Goal: Information Seeking & Learning: Learn about a topic

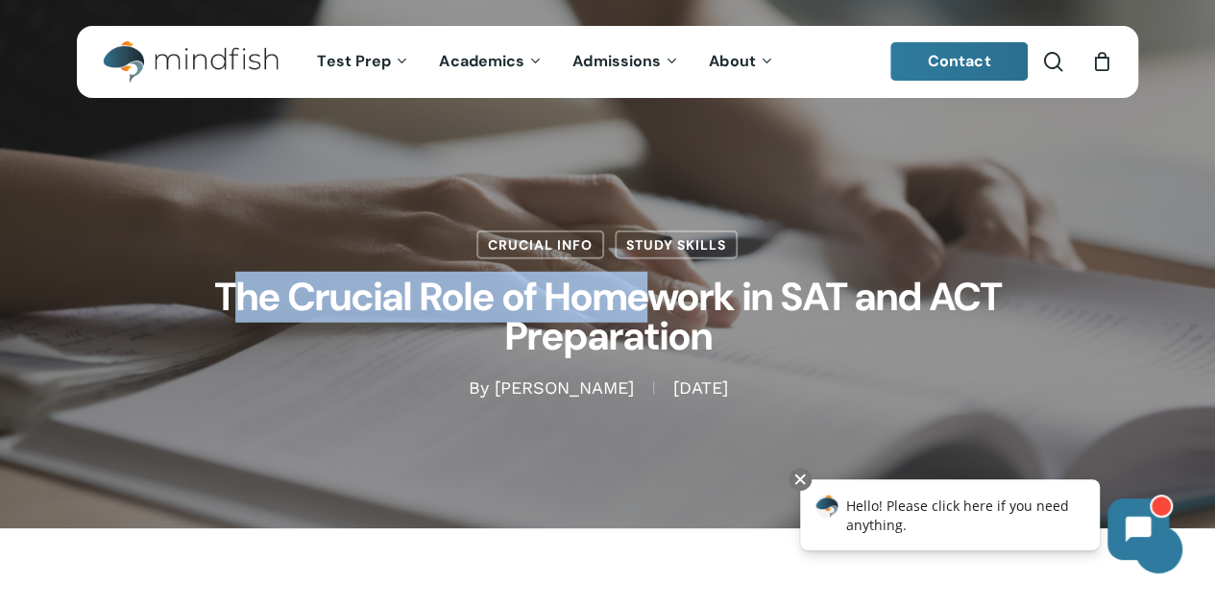
drag, startPoint x: 234, startPoint y: 295, endPoint x: 653, endPoint y: 304, distance: 418.7
click at [653, 304] on h1 "The Crucial Role of Homework in SAT and ACT Preparation" at bounding box center [608, 317] width 960 height 117
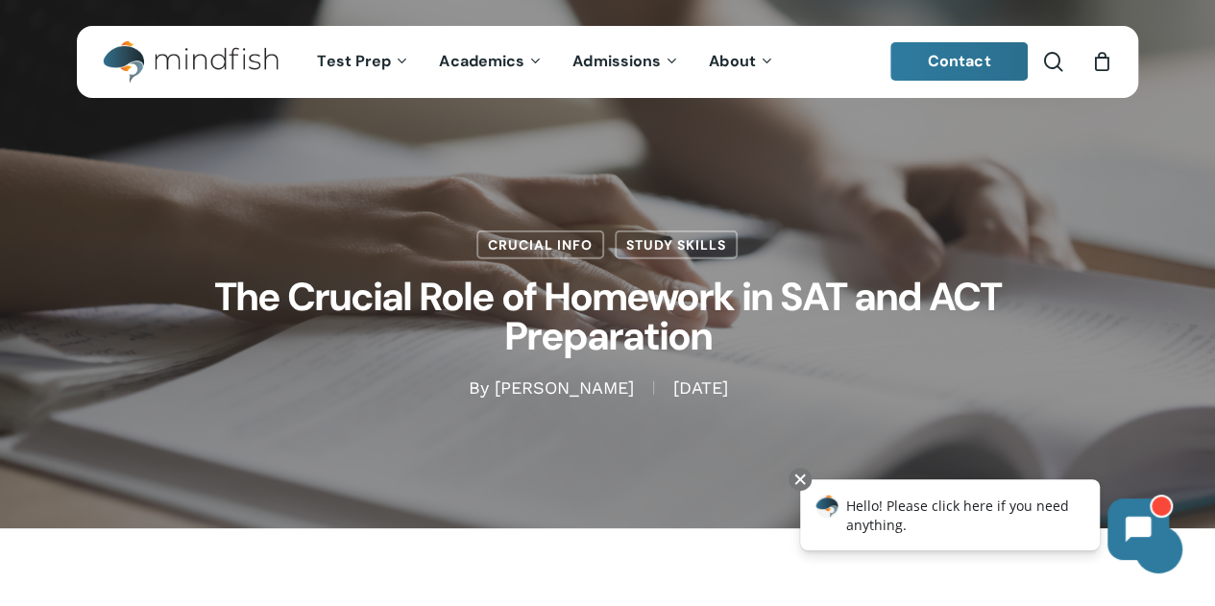
click at [712, 347] on h1 "The Crucial Role of Homework in SAT and ACT Preparation" at bounding box center [608, 317] width 960 height 117
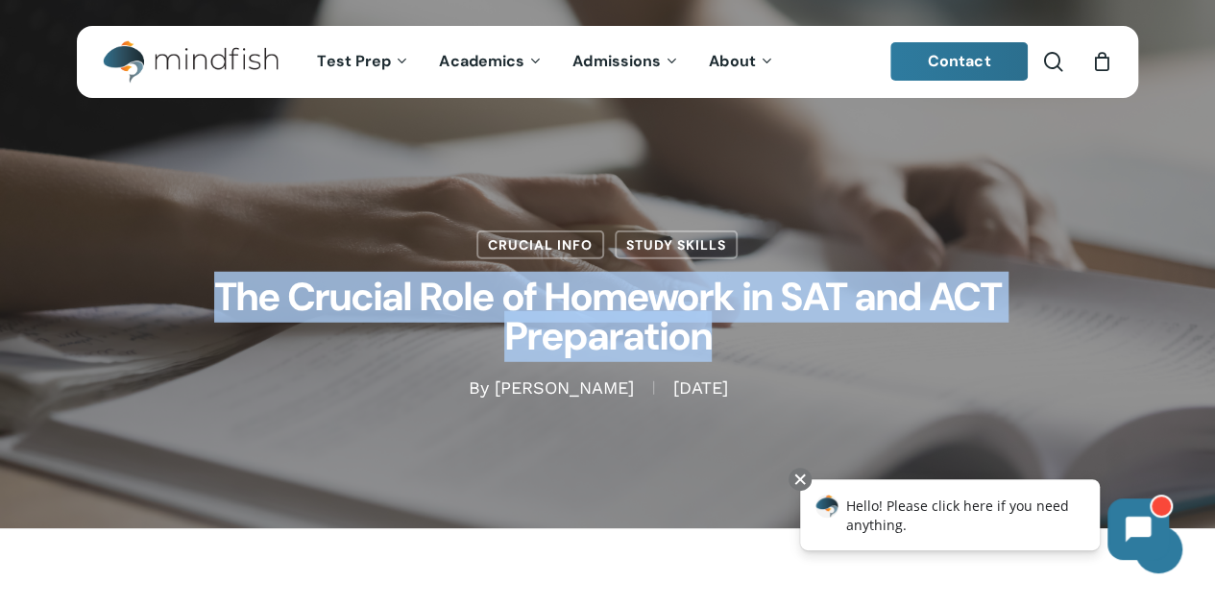
drag, startPoint x: 709, startPoint y: 341, endPoint x: 211, endPoint y: 296, distance: 499.4
click at [211, 296] on h1 "The Crucial Role of Homework in SAT and ACT Preparation" at bounding box center [608, 317] width 960 height 117
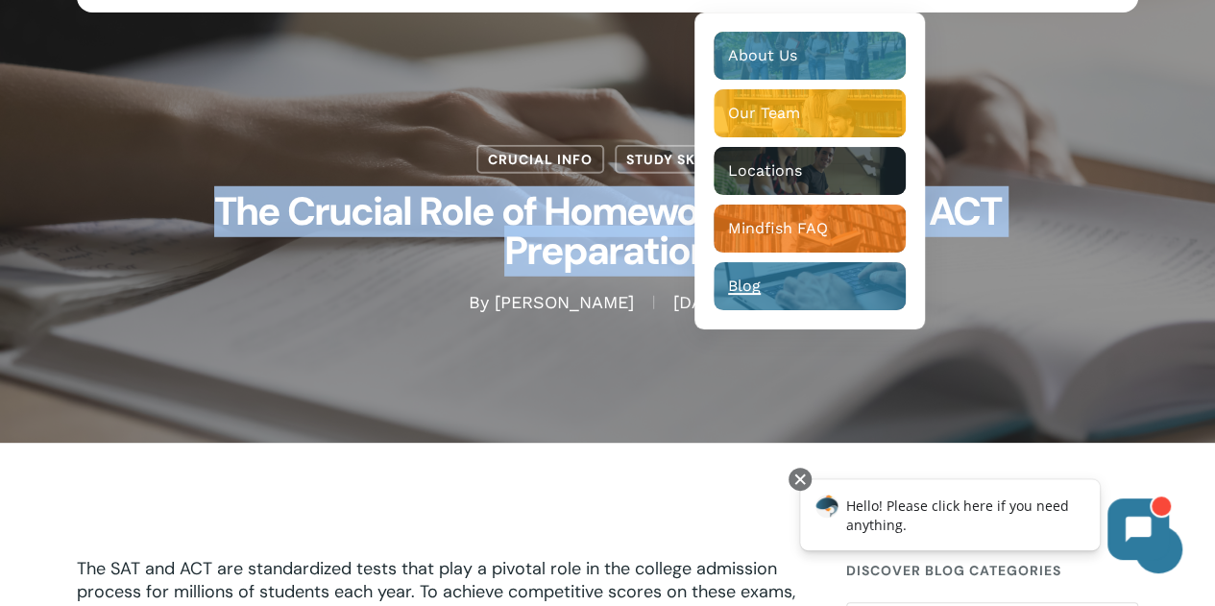
scroll to position [86, 0]
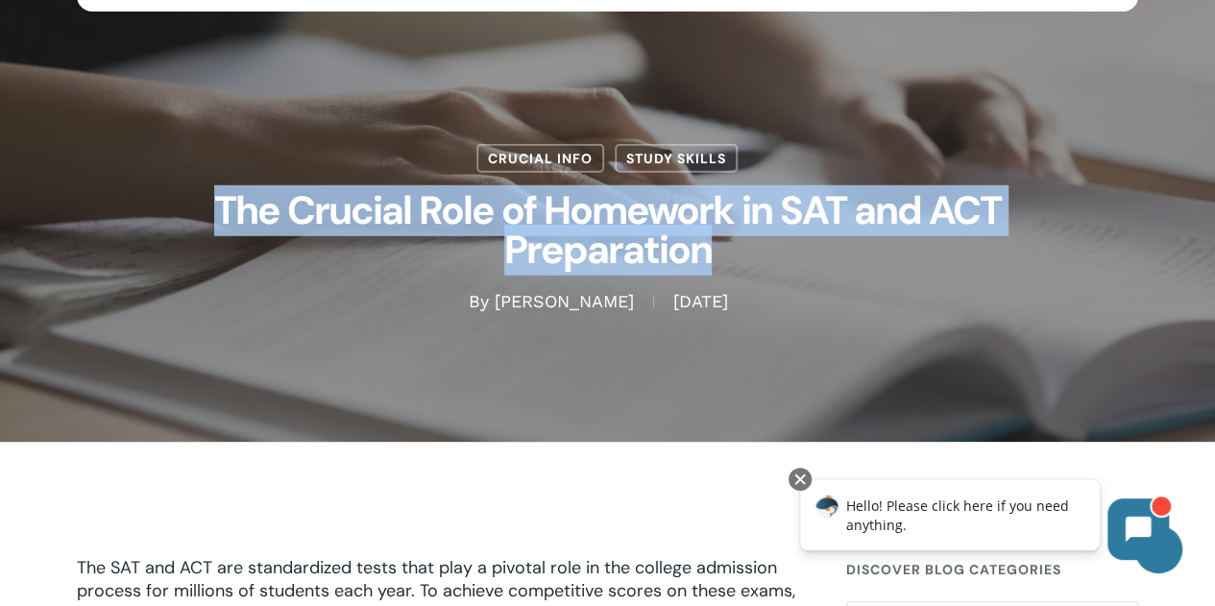
drag, startPoint x: 653, startPoint y: 30, endPoint x: 1087, endPoint y: 249, distance: 486.1
click at [1087, 249] on h1 "The Crucial Role of Homework in SAT and ACT Preparation" at bounding box center [608, 231] width 960 height 117
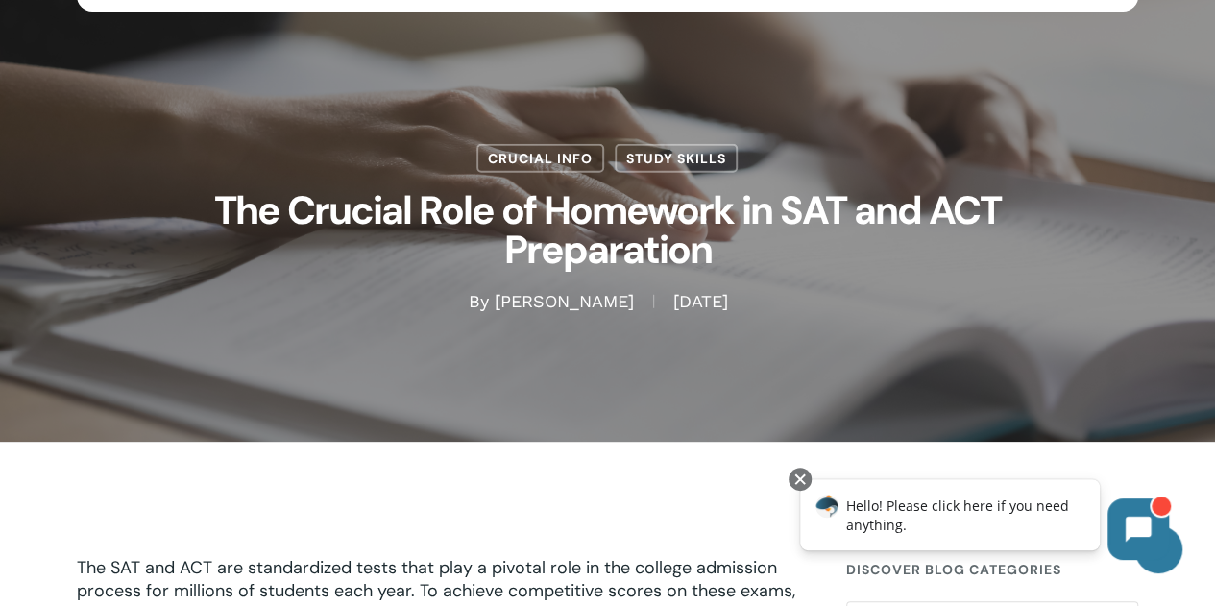
click at [1051, 153] on div "Crucial Info Study Skills The Crucial Role of Homework in SAT and ACT Preparati…" at bounding box center [607, 178] width 1061 height 270
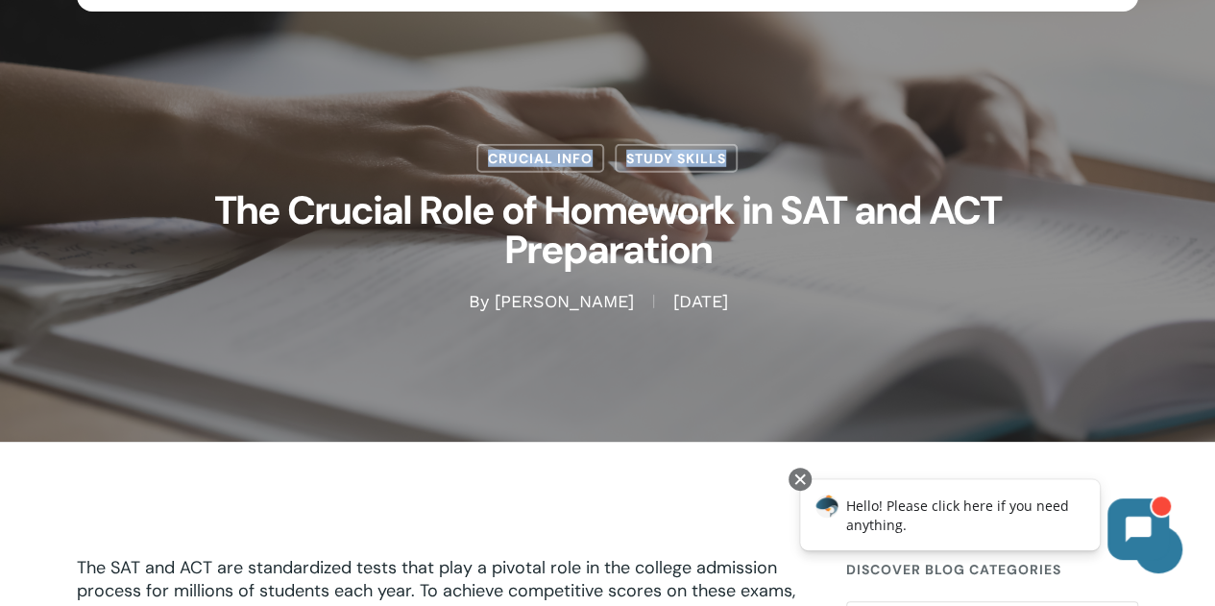
click at [1051, 153] on div "Crucial Info Study Skills The Crucial Role of Homework in SAT and ACT Preparati…" at bounding box center [607, 178] width 1061 height 270
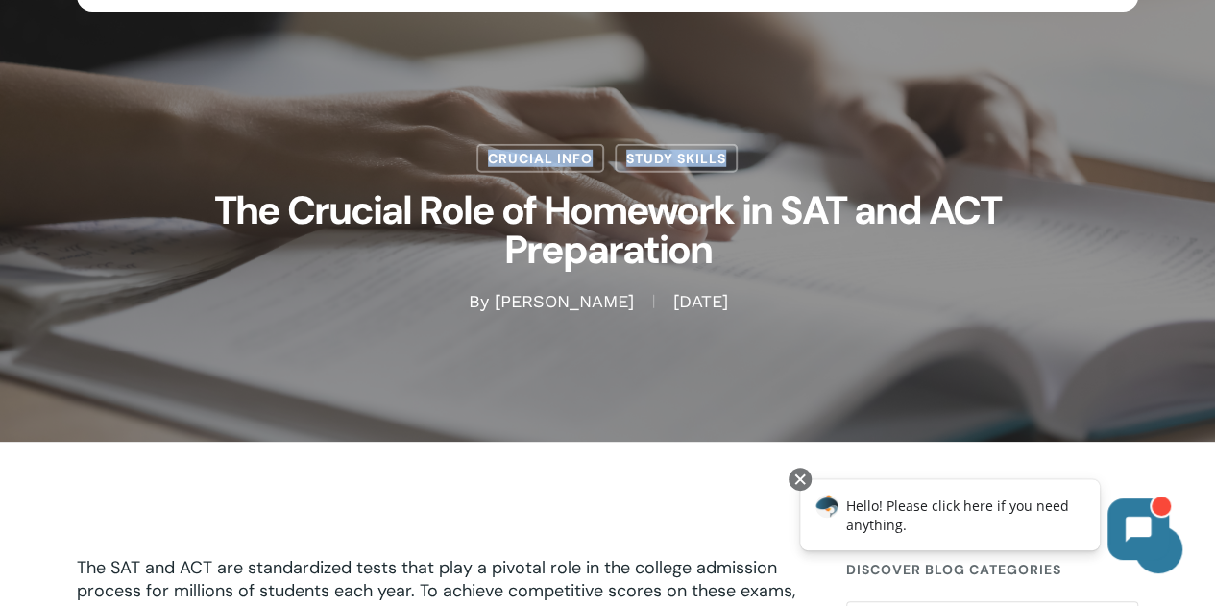
click at [1051, 153] on div "Crucial Info Study Skills The Crucial Role of Homework in SAT and ACT Preparati…" at bounding box center [607, 178] width 1061 height 270
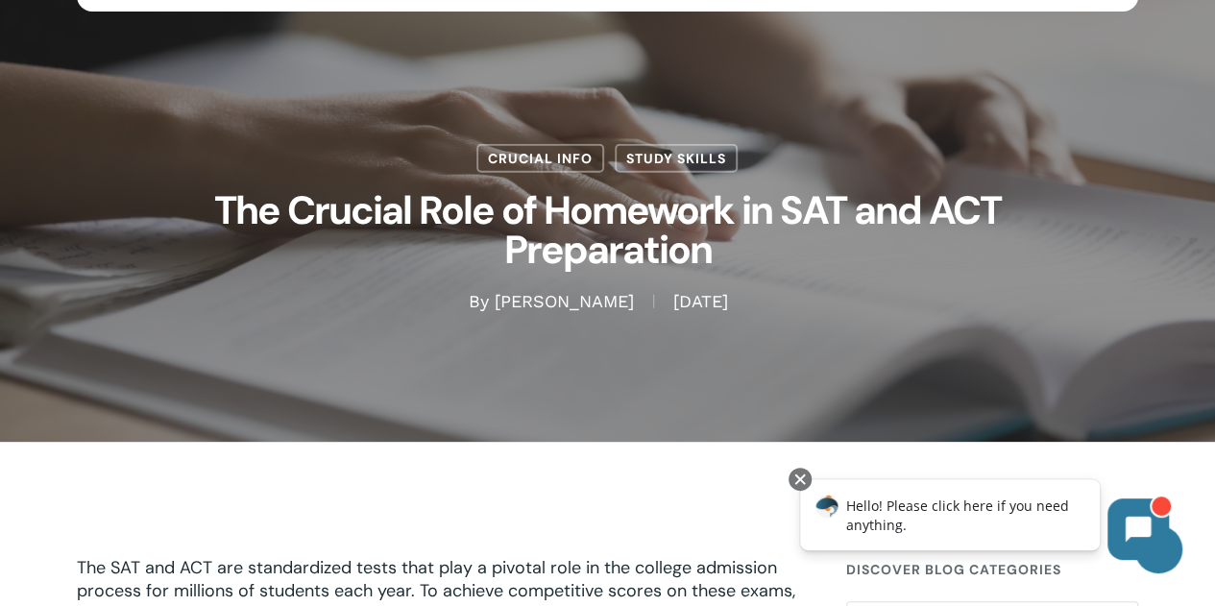
click at [1051, 153] on div "Crucial Info Study Skills The Crucial Role of Homework in SAT and ACT Preparati…" at bounding box center [607, 178] width 1061 height 270
click at [1087, 356] on div "Crucial Info Study Skills The Crucial Role of Homework in SAT and ACT Preparati…" at bounding box center [607, 178] width 1061 height 528
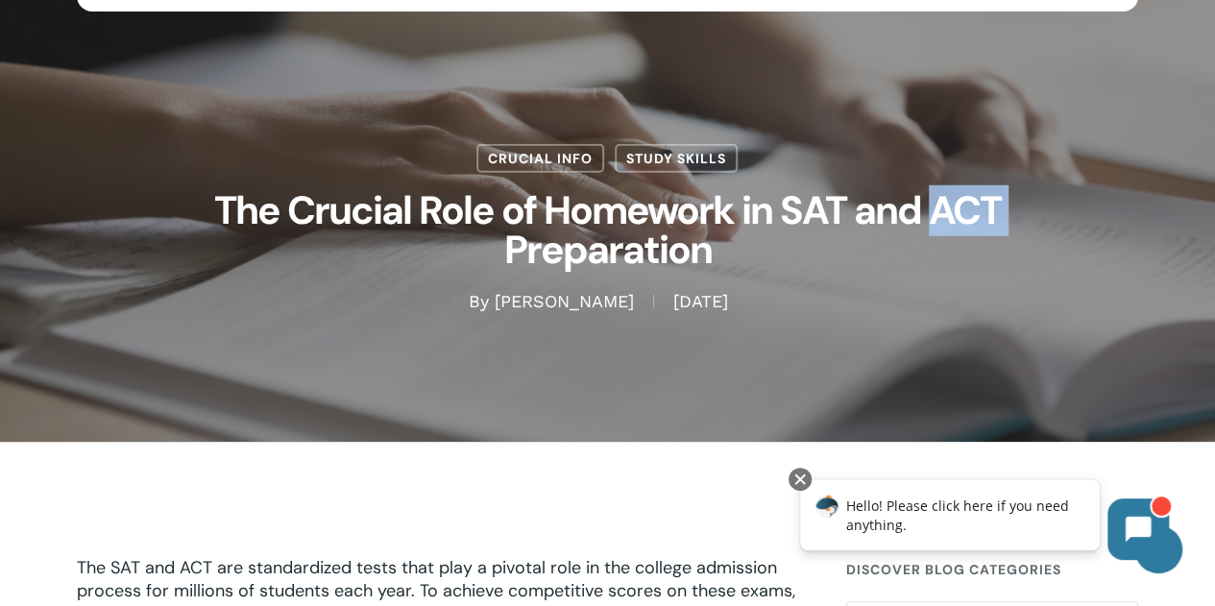
click at [1087, 356] on div "Crucial Info Study Skills The Crucial Role of Homework in SAT and ACT Preparati…" at bounding box center [607, 178] width 1061 height 528
click at [1082, 355] on div "Crucial Info Study Skills The Crucial Role of Homework in SAT and ACT Preparati…" at bounding box center [607, 178] width 1061 height 528
drag, startPoint x: 1228, startPoint y: 349, endPoint x: 1130, endPoint y: 414, distance: 117.2
click at [1130, 414] on div "Crucial Info Study Skills The Crucial Role of Homework in SAT and ACT Preparati…" at bounding box center [607, 178] width 1061 height 528
drag, startPoint x: 1133, startPoint y: 412, endPoint x: 1159, endPoint y: 403, distance: 27.3
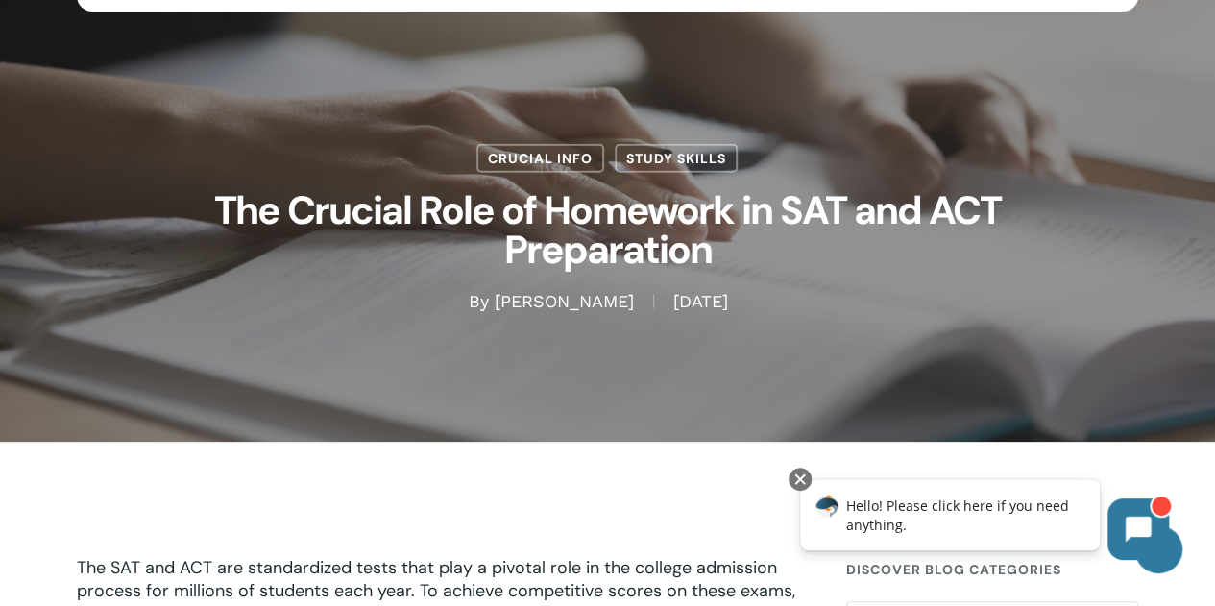
click at [1136, 412] on div "Crucial Info Study Skills The Crucial Role of Homework in SAT and ACT Preparati…" at bounding box center [607, 178] width 1061 height 528
click at [1159, 403] on div "Crucial Info Study Skills The Crucial Role of Homework in SAT and ACT Preparati…" at bounding box center [607, 178] width 1215 height 528
drag, startPoint x: 1150, startPoint y: 406, endPoint x: 1179, endPoint y: 395, distance: 31.0
click at [1179, 395] on div "Crucial Info Study Skills The Crucial Role of Homework in SAT and ACT Preparati…" at bounding box center [607, 178] width 1215 height 528
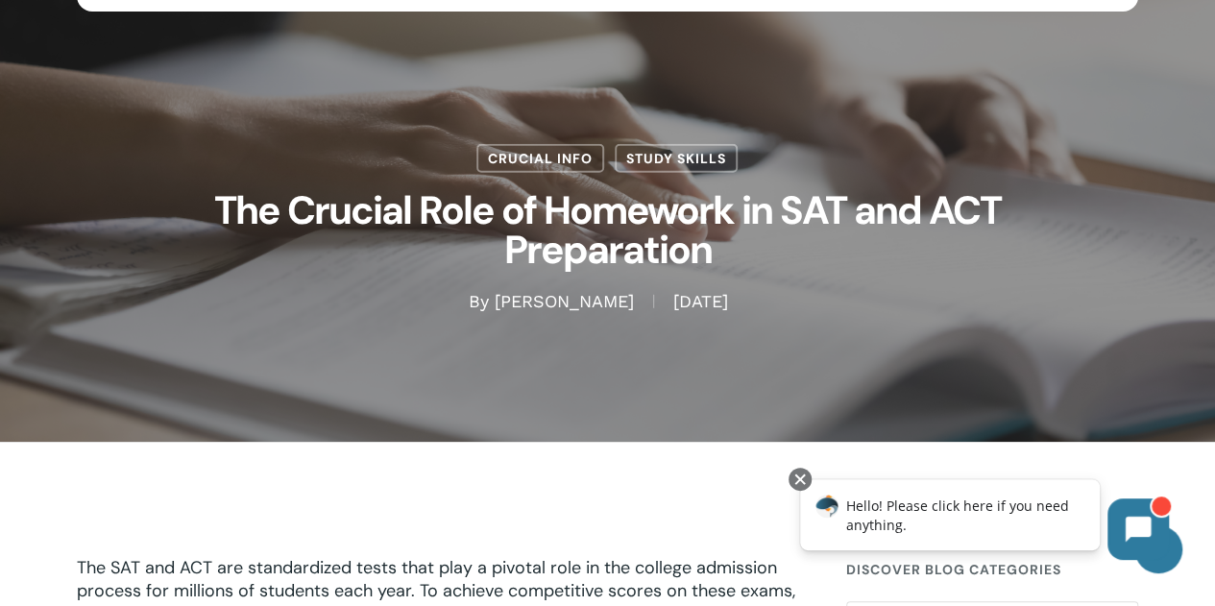
drag, startPoint x: 1179, startPoint y: 395, endPoint x: 1167, endPoint y: 418, distance: 26.2
click at [1167, 418] on div "Crucial Info Study Skills The Crucial Role of Homework in SAT and ACT Preparati…" at bounding box center [607, 178] width 1215 height 528
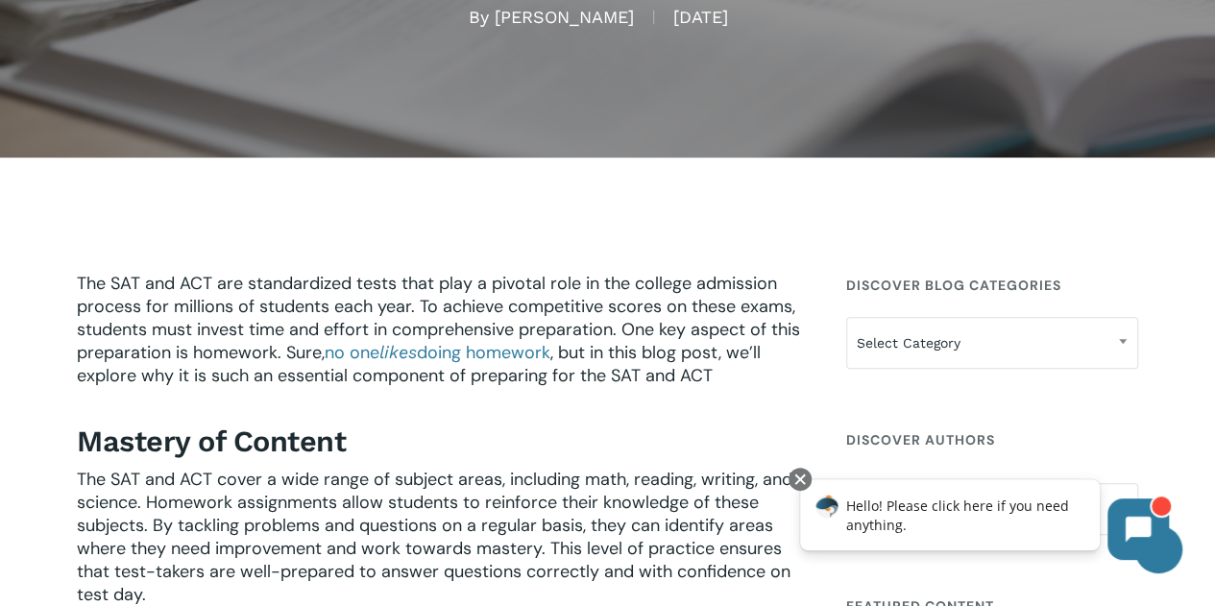
scroll to position [361, 0]
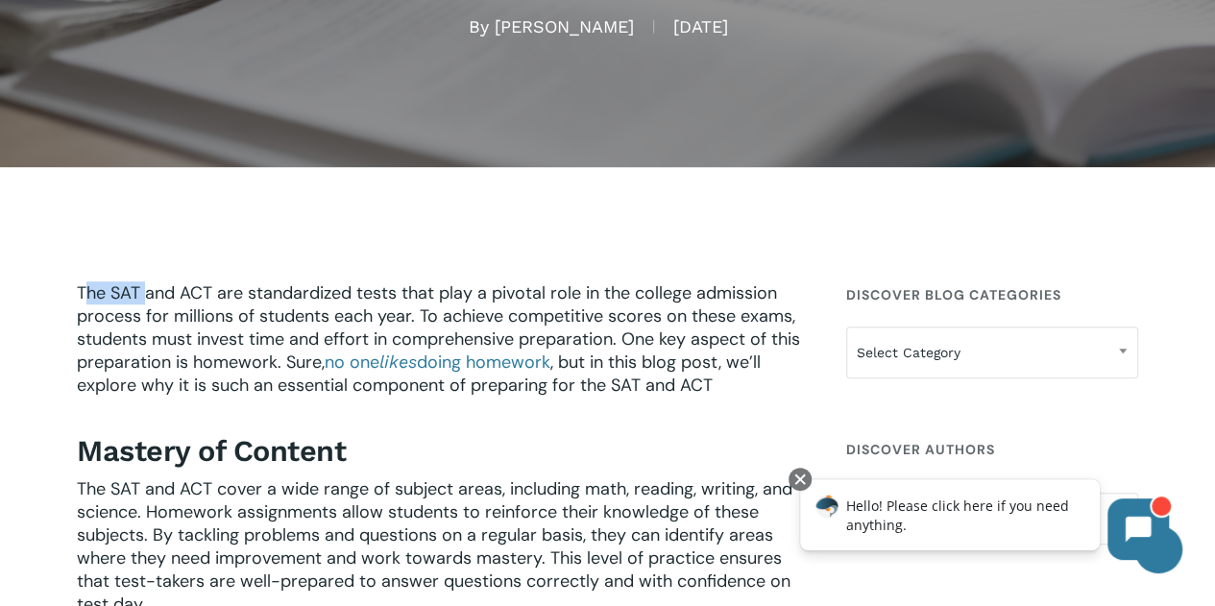
drag, startPoint x: 86, startPoint y: 290, endPoint x: 144, endPoint y: 291, distance: 57.6
click at [144, 291] on span "The SAT and ACT are standardized tests that play a pivotal role in the college …" at bounding box center [438, 327] width 723 height 92
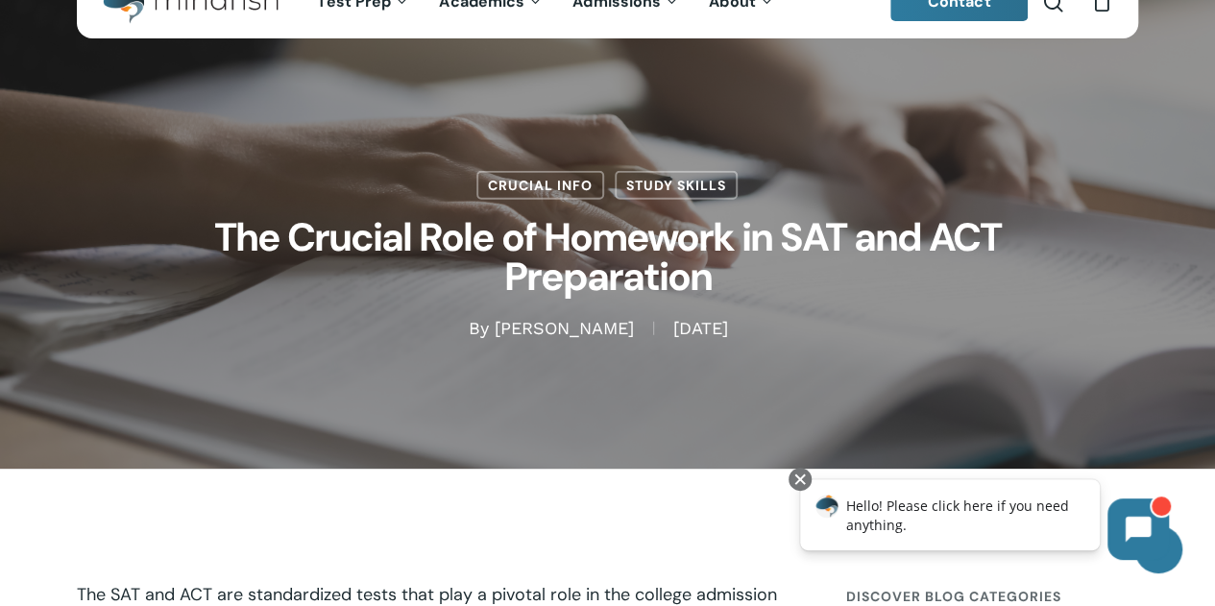
scroll to position [0, 0]
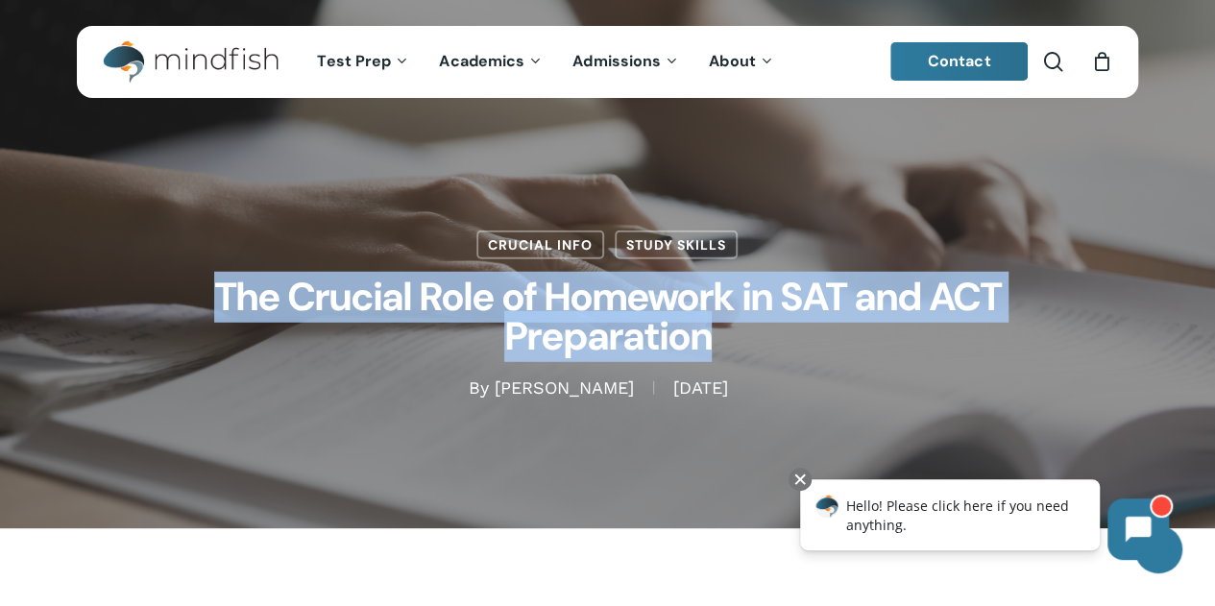
drag, startPoint x: 221, startPoint y: 289, endPoint x: 703, endPoint y: 339, distance: 484.6
click at [703, 339] on h1 "The Crucial Role of Homework in SAT and ACT Preparation" at bounding box center [608, 317] width 960 height 117
copy h1 "The Crucial Role of Homework in SAT and ACT Preparation"
click at [1102, 294] on div "Crucial Info Study Skills The Crucial Role of Homework in SAT and ACT Preparati…" at bounding box center [607, 265] width 1061 height 270
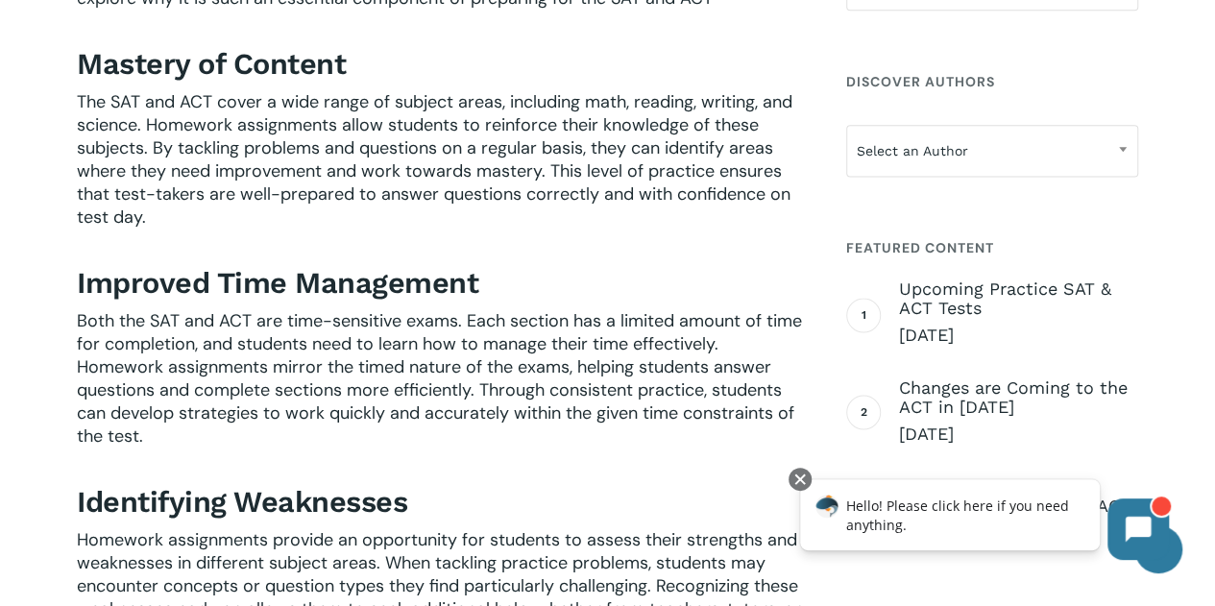
scroll to position [749, 0]
click at [523, 297] on h3 "Improved Time Management" at bounding box center [440, 281] width 727 height 37
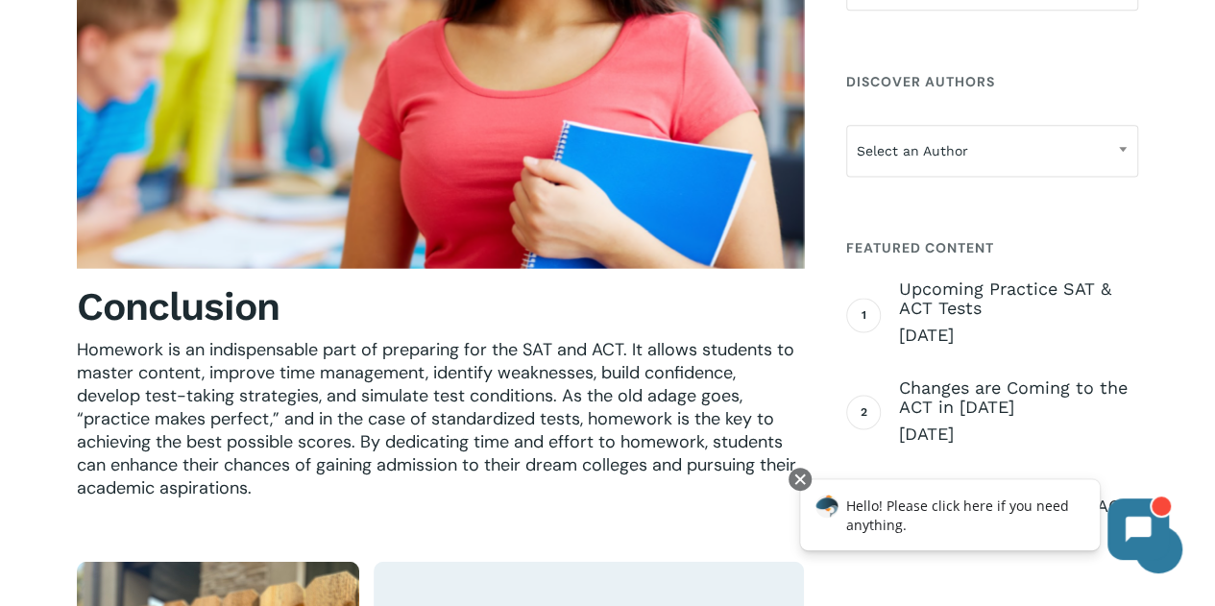
scroll to position [2265, 0]
